Goal: Information Seeking & Learning: Check status

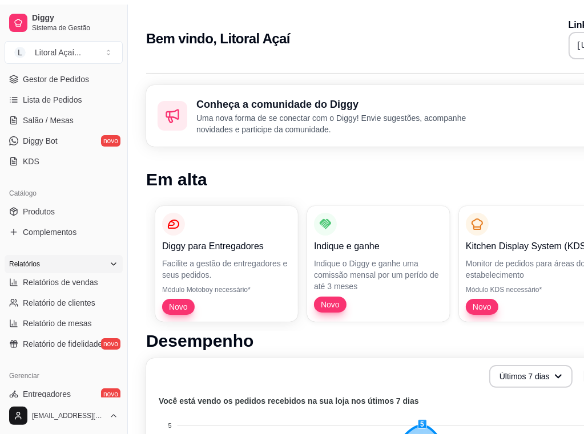
scroll to position [171, 0]
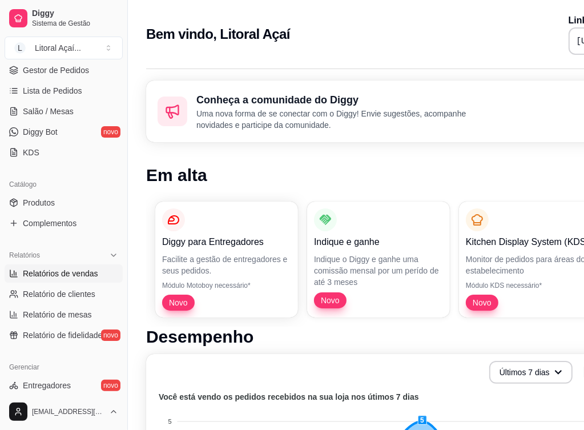
click at [66, 269] on span "Relatórios de vendas" at bounding box center [60, 273] width 75 height 11
select select "ALL"
select select "0"
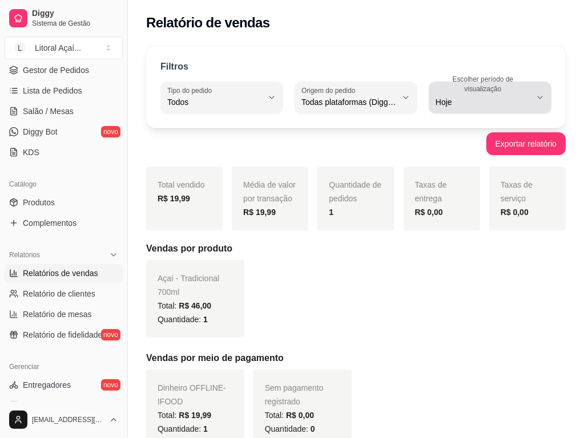
click at [511, 111] on button "Escolher período de visualização Hoje" at bounding box center [490, 98] width 123 height 32
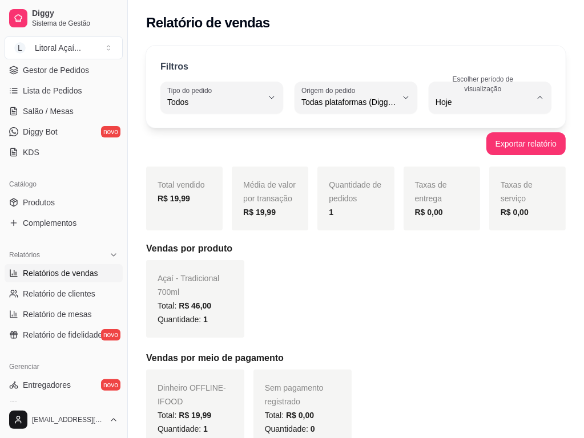
click at [453, 209] on span "30 dias" at bounding box center [485, 203] width 90 height 11
type input "30"
select select "30"
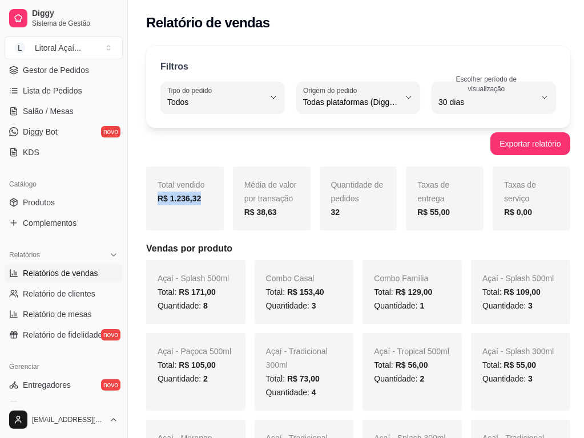
drag, startPoint x: 174, startPoint y: 208, endPoint x: 222, endPoint y: 225, distance: 50.7
click at [222, 225] on div "Total vendido R$ 1.236,32" at bounding box center [185, 199] width 78 height 64
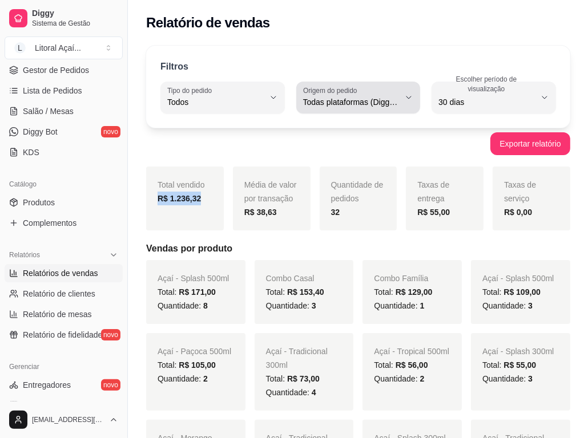
click at [357, 91] on label "Origem do pedido" at bounding box center [332, 91] width 58 height 10
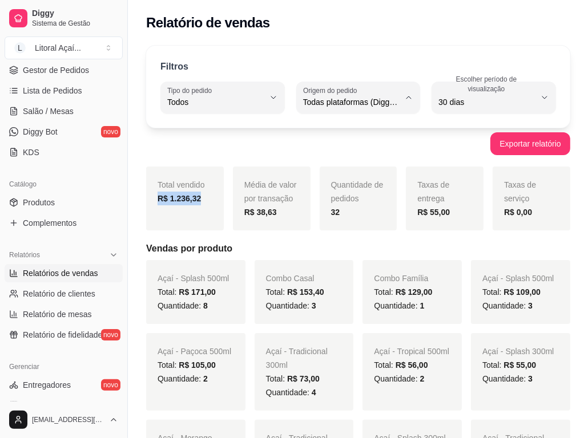
click at [360, 163] on span "iFood" at bounding box center [351, 166] width 90 height 11
type input "IFOOD"
select select "IFOOD"
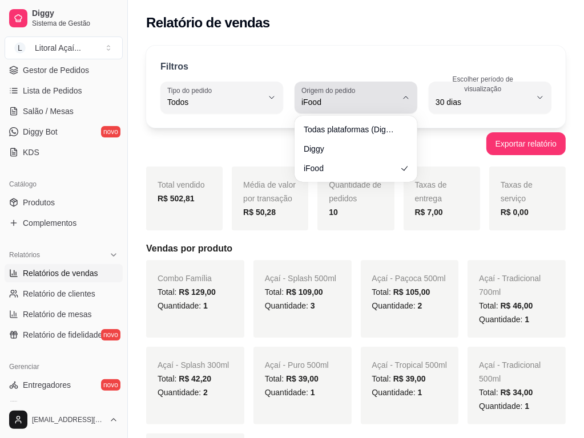
click at [350, 98] on span "iFood" at bounding box center [348, 101] width 95 height 11
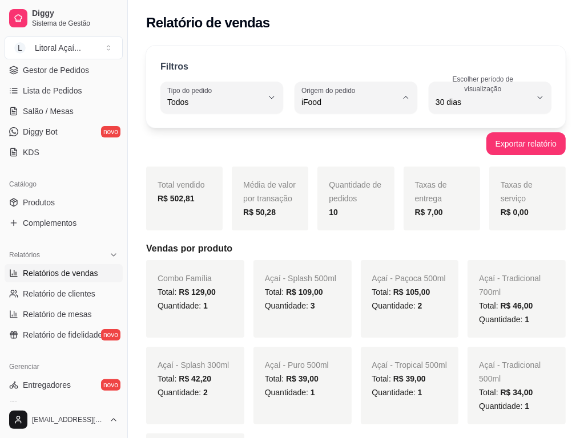
click at [350, 130] on span "Todas plataformas (Diggy, iFood)" at bounding box center [351, 128] width 90 height 11
type input "ALL"
select select "ALL"
